Goal: Task Accomplishment & Management: Manage account settings

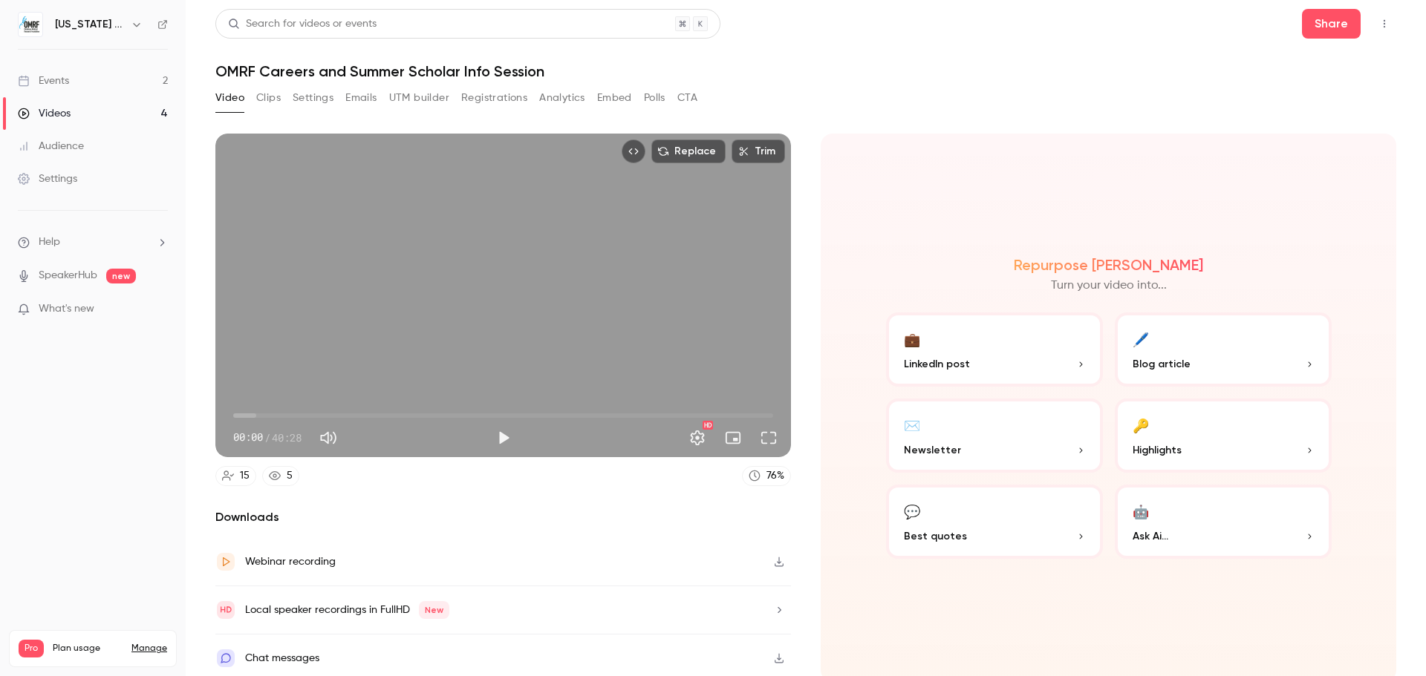
scroll to position [3, 0]
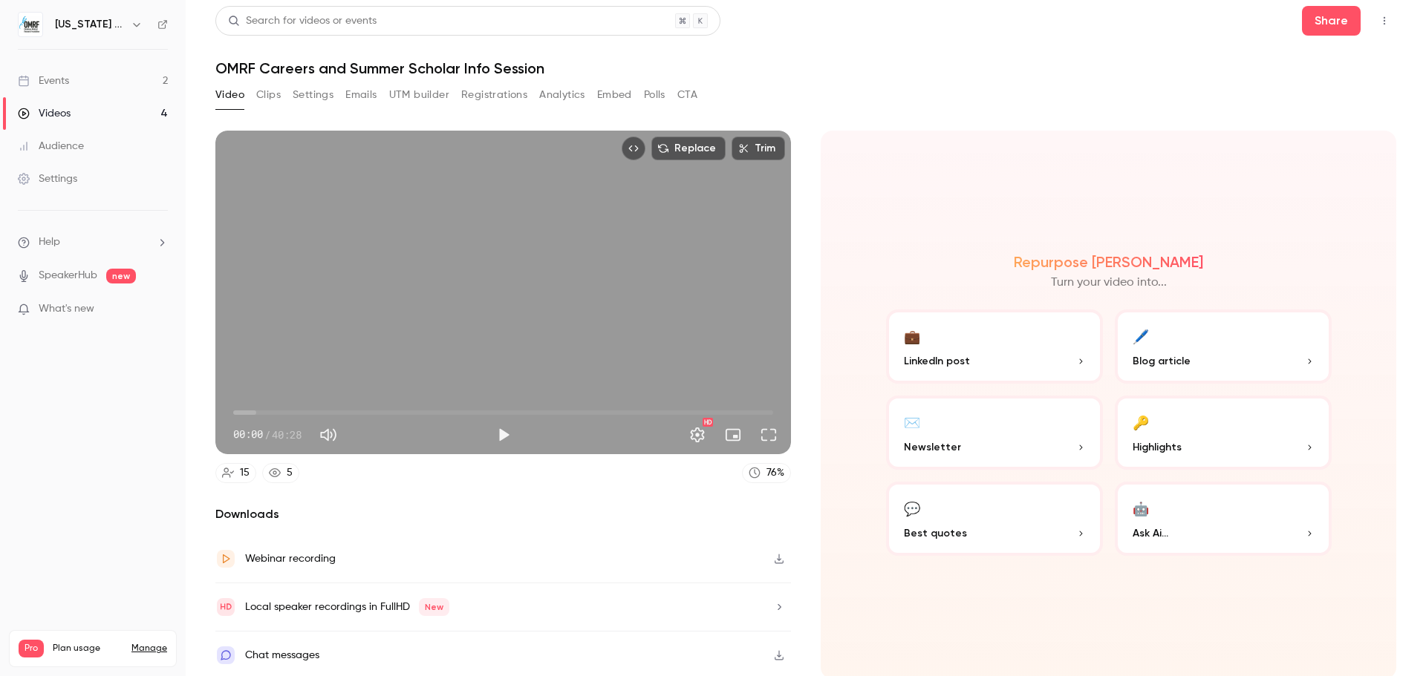
click at [72, 83] on link "Events 2" at bounding box center [93, 81] width 186 height 33
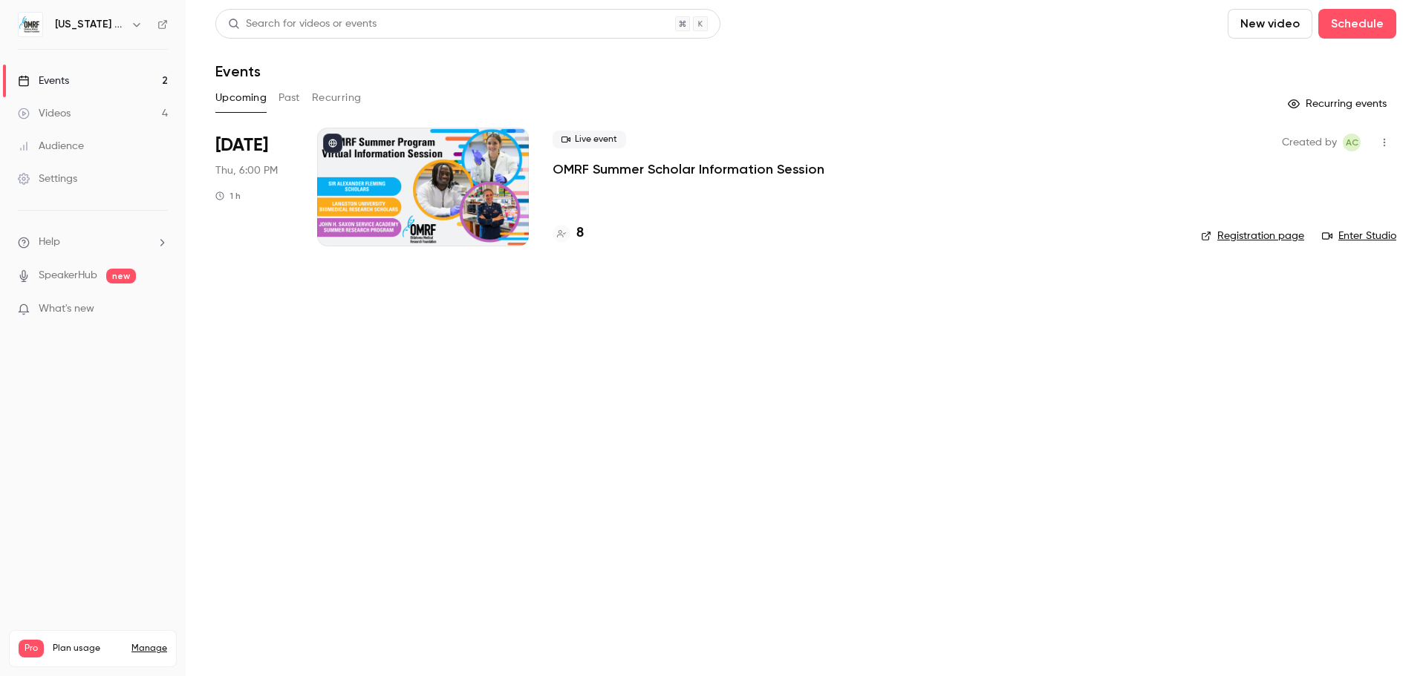
click at [457, 175] on div at bounding box center [423, 187] width 212 height 119
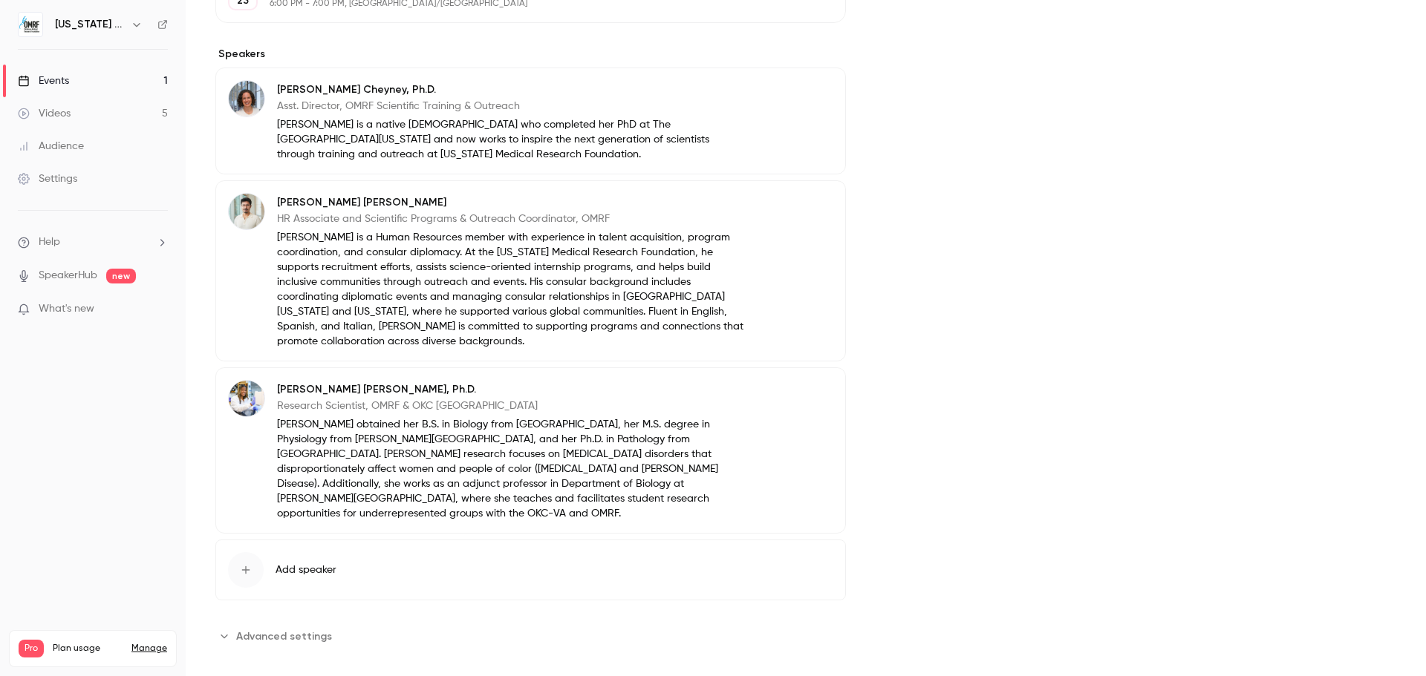
scroll to position [445, 0]
click at [304, 561] on span "Add speaker" at bounding box center [305, 568] width 61 height 15
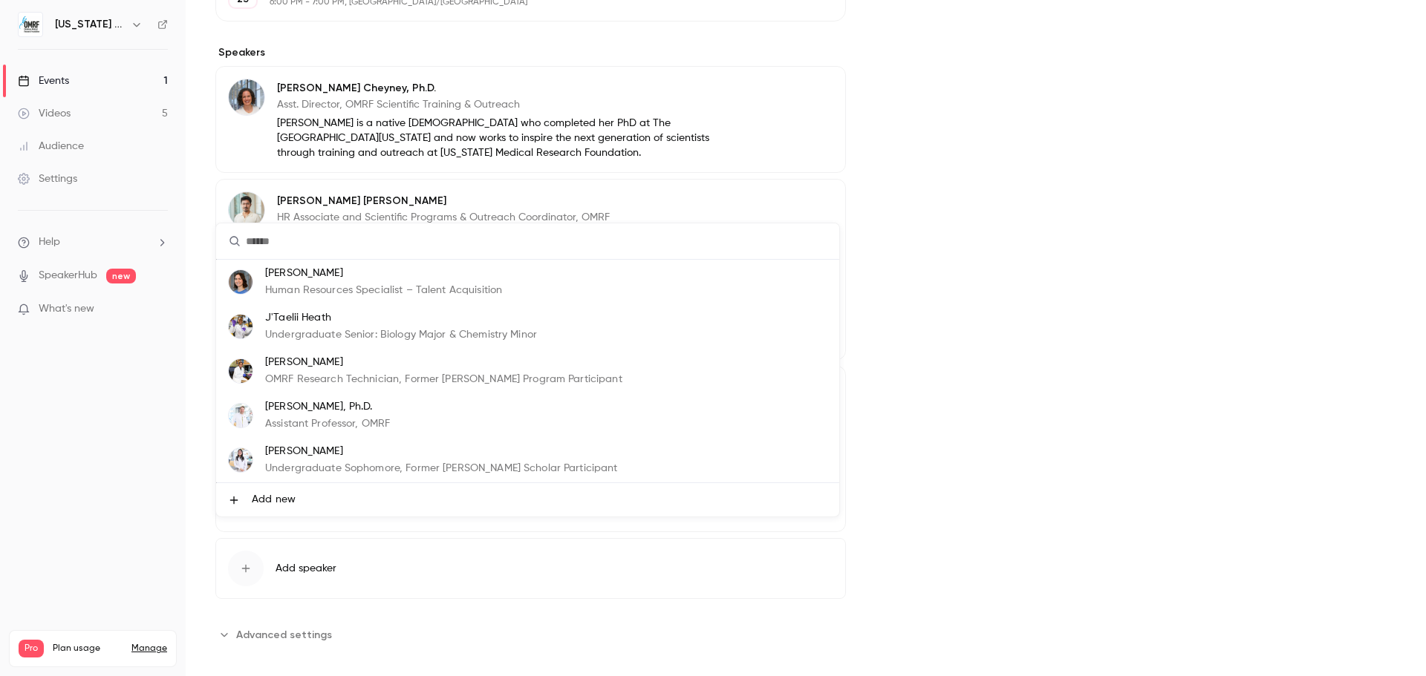
click at [332, 419] on p "Assistant Professor, OMRF" at bounding box center [327, 425] width 125 height 16
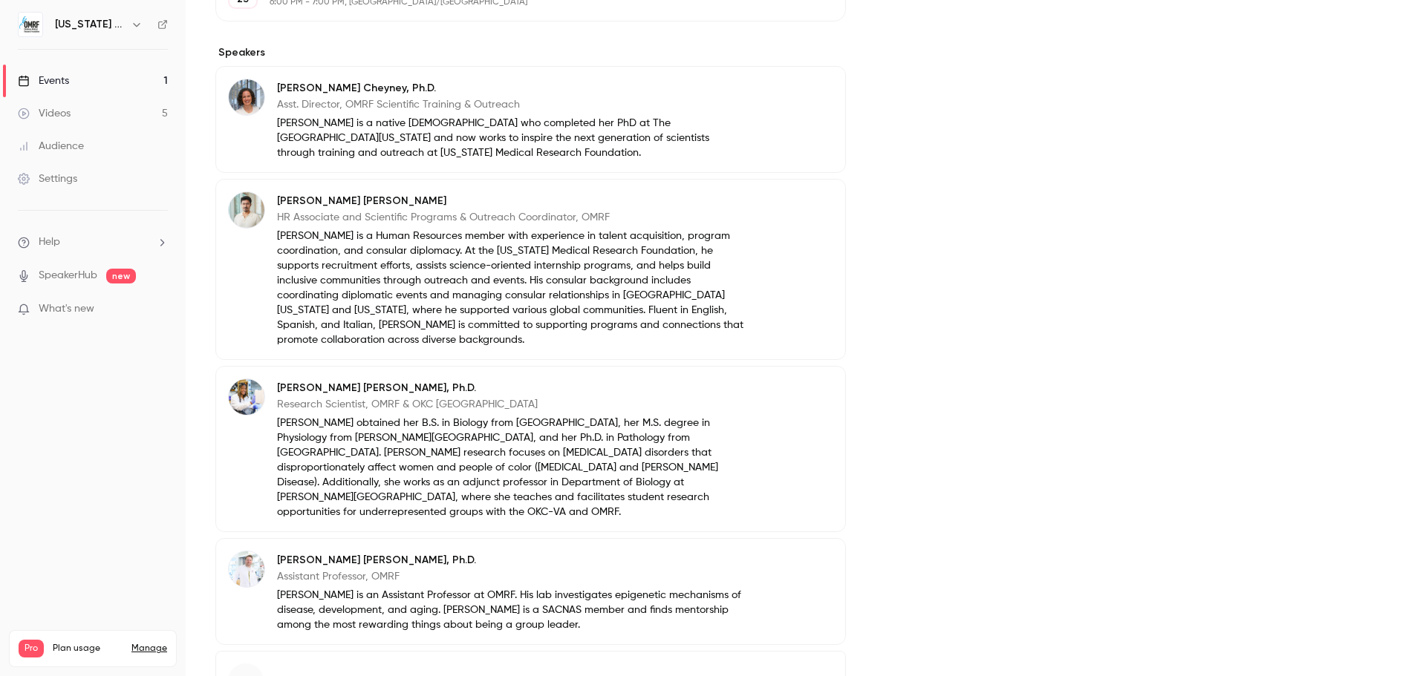
click at [937, 357] on div "Cover image" at bounding box center [1150, 224] width 491 height 1071
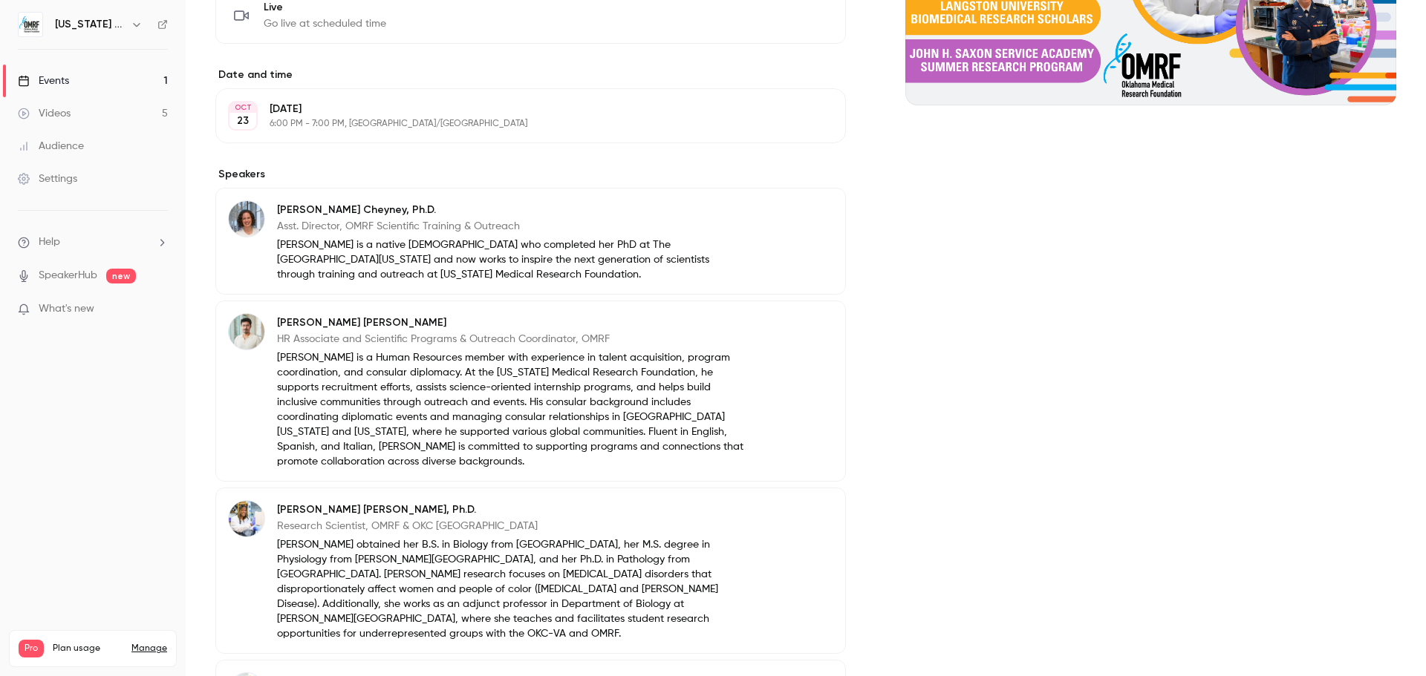
scroll to position [0, 0]
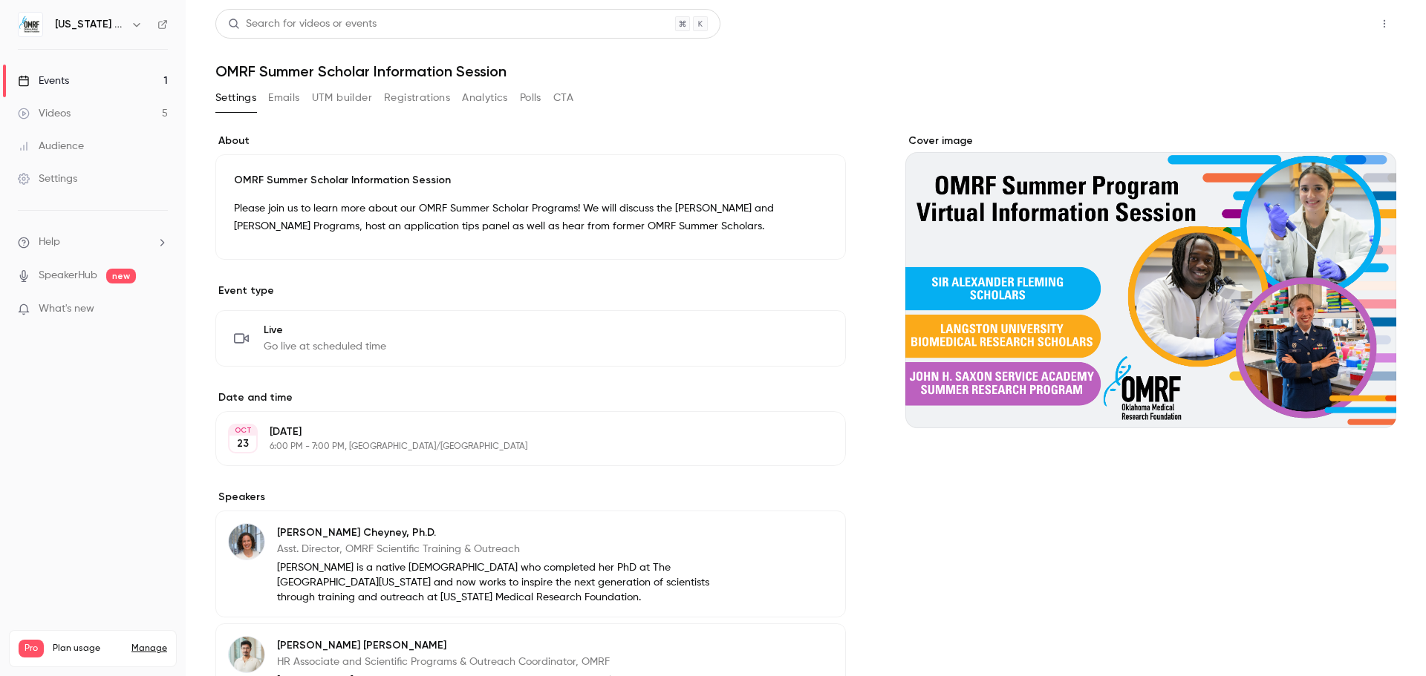
click at [1317, 26] on button "Share" at bounding box center [1331, 24] width 59 height 30
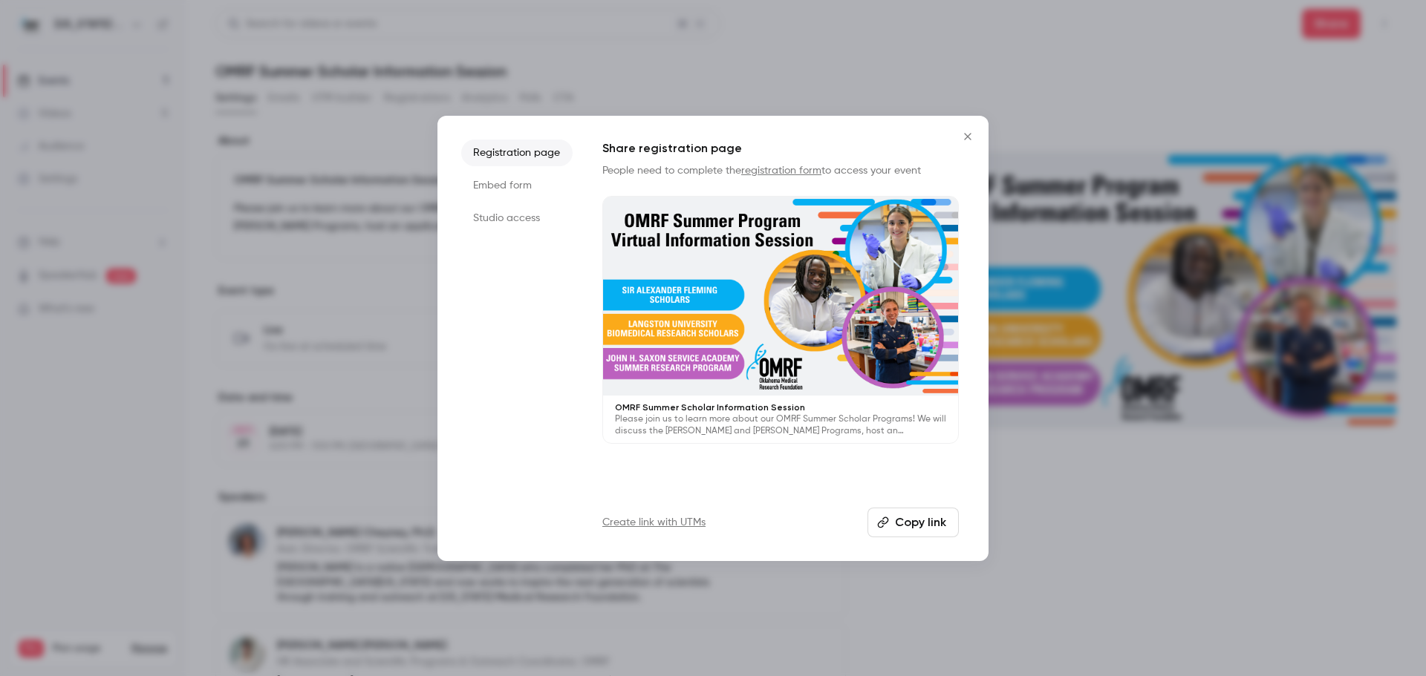
click at [909, 524] on button "Copy link" at bounding box center [912, 523] width 91 height 30
click at [965, 136] on icon "Close" at bounding box center [968, 137] width 18 height 12
